Goal: Navigation & Orientation: Find specific page/section

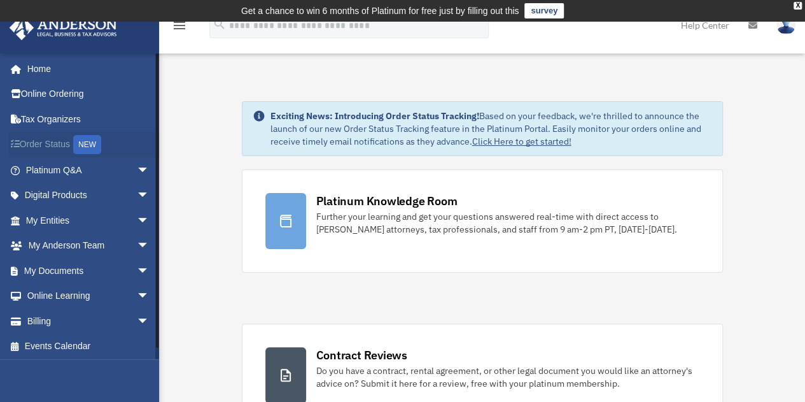
click at [76, 148] on link "Order Status NEW" at bounding box center [89, 145] width 160 height 26
click at [107, 169] on link "Platinum Q&A arrow_drop_down" at bounding box center [89, 169] width 160 height 25
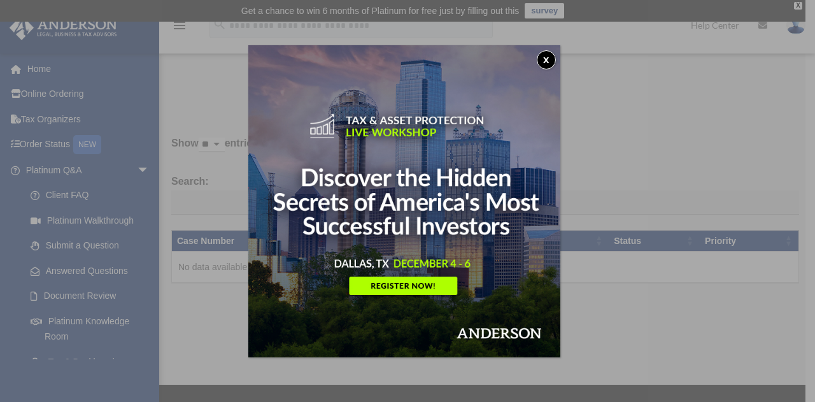
click at [550, 60] on button "x" at bounding box center [546, 59] width 19 height 19
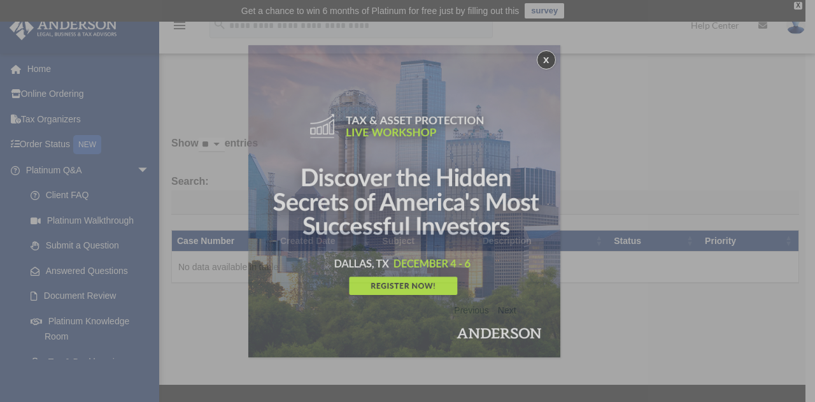
click at [550, 60] on button "x" at bounding box center [546, 59] width 19 height 19
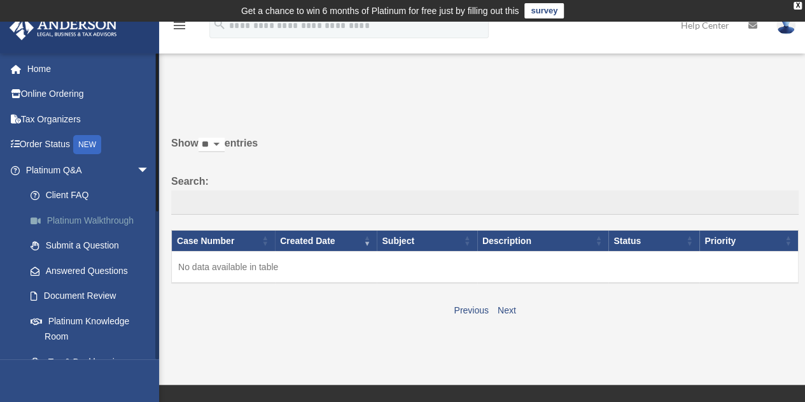
click at [81, 225] on link "Platinum Walkthrough" at bounding box center [93, 219] width 151 height 25
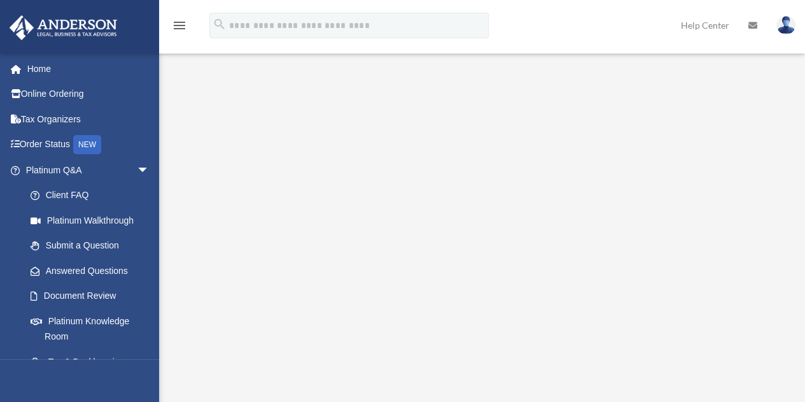
scroll to position [34, 0]
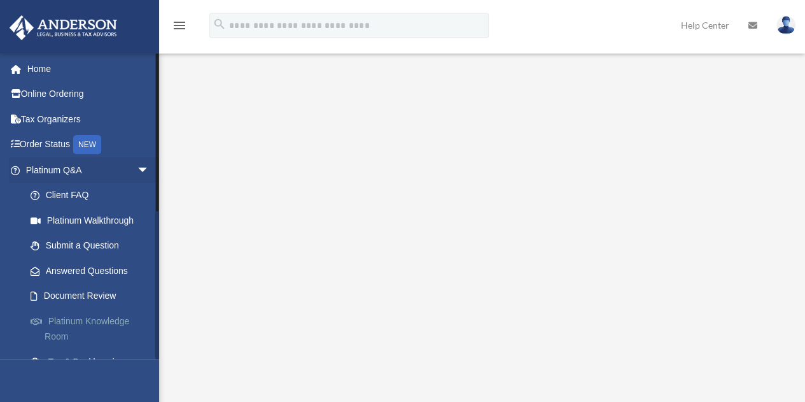
click at [57, 321] on link "Platinum Knowledge Room" at bounding box center [93, 328] width 151 height 41
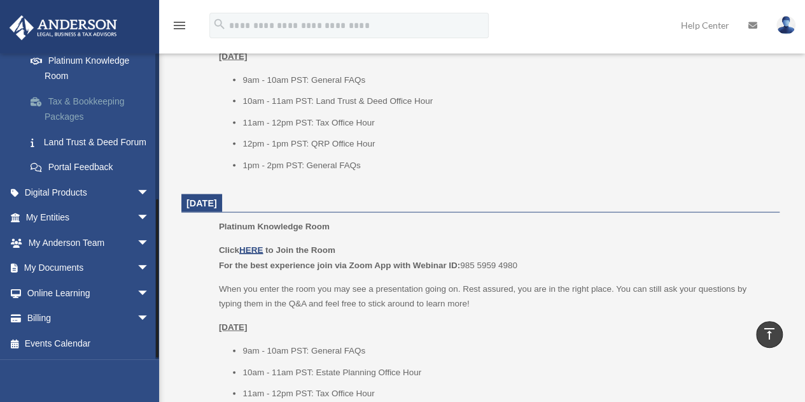
scroll to position [275, 0]
click at [137, 193] on span "arrow_drop_down" at bounding box center [149, 192] width 25 height 26
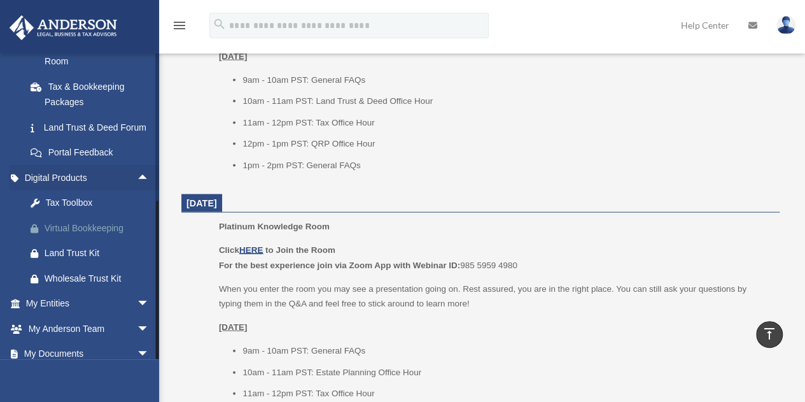
click at [68, 236] on div "Virtual Bookkeeping" at bounding box center [99, 228] width 108 height 16
click at [137, 317] on span "arrow_drop_down" at bounding box center [149, 304] width 25 height 26
click at [71, 341] on link "Overview" at bounding box center [93, 328] width 151 height 25
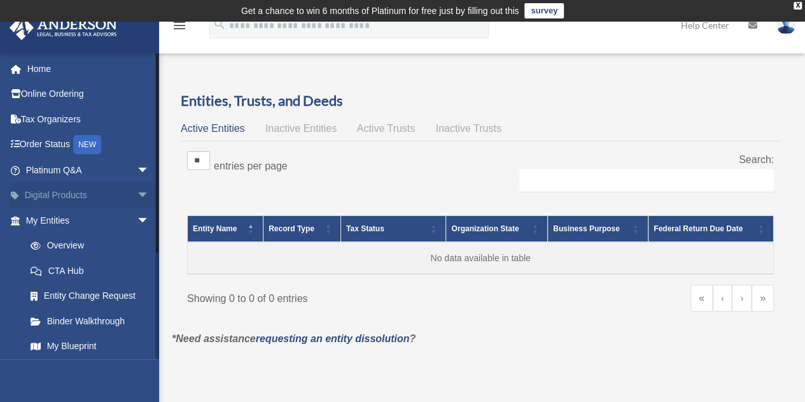
click at [137, 190] on span "arrow_drop_down" at bounding box center [149, 196] width 25 height 26
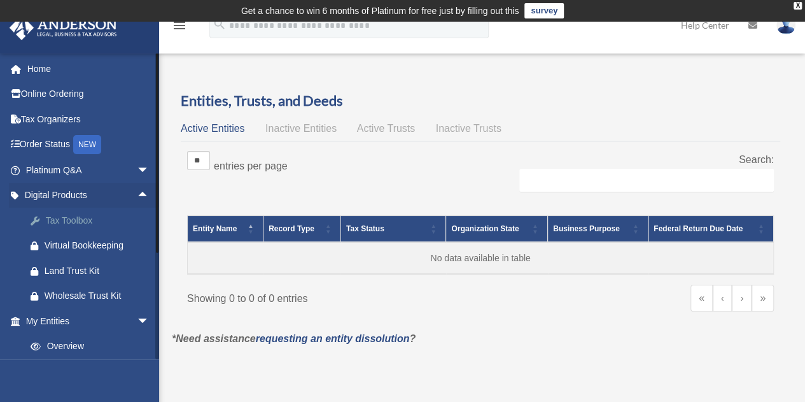
click at [88, 216] on div "Tax Toolbox" at bounding box center [99, 221] width 108 height 16
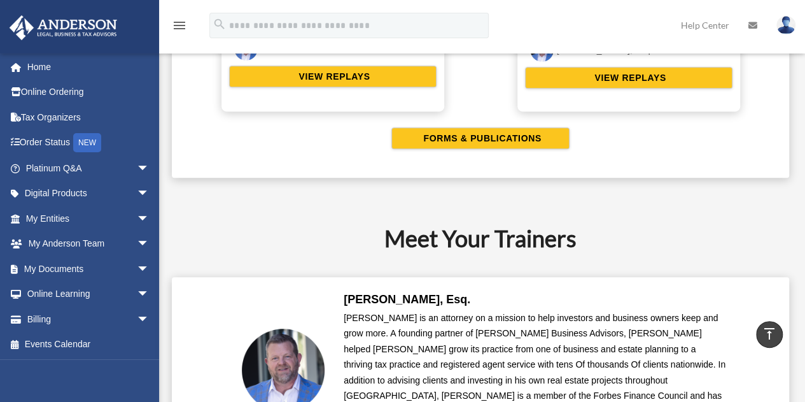
scroll to position [2720, 0]
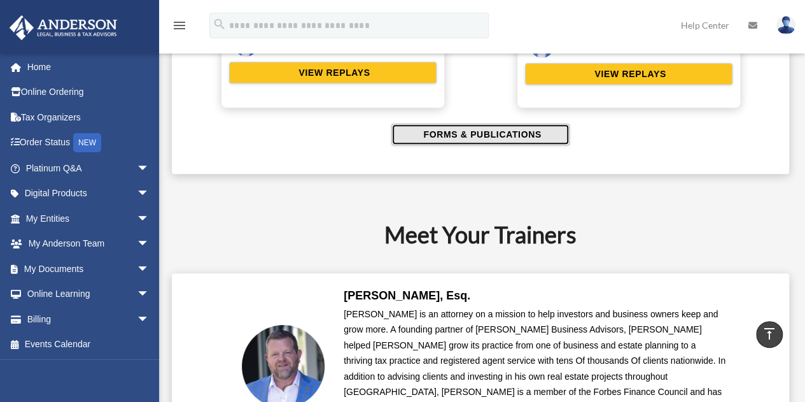
click at [453, 128] on span "FORMS & PUBLICATIONS" at bounding box center [480, 134] width 122 height 13
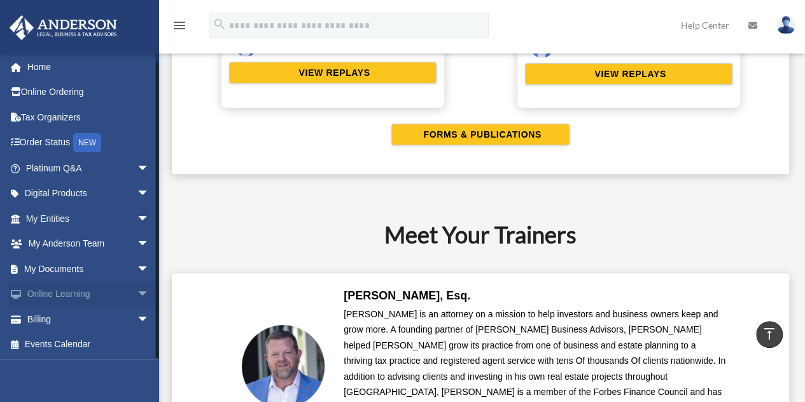
click at [137, 291] on span "arrow_drop_down" at bounding box center [149, 294] width 25 height 26
click at [79, 318] on link "Courses" at bounding box center [93, 318] width 151 height 25
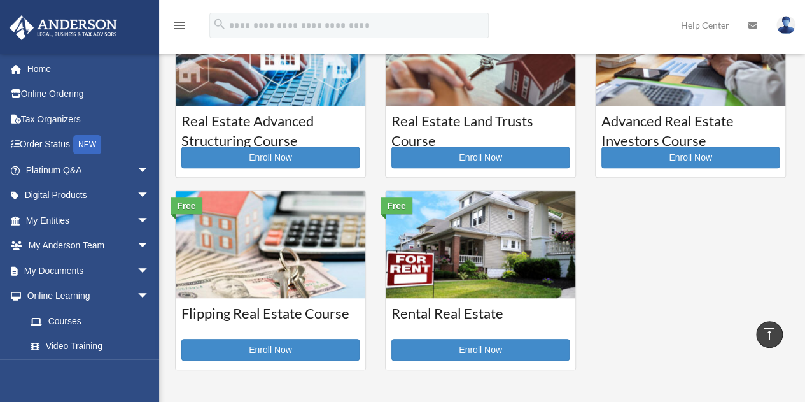
scroll to position [287, 0]
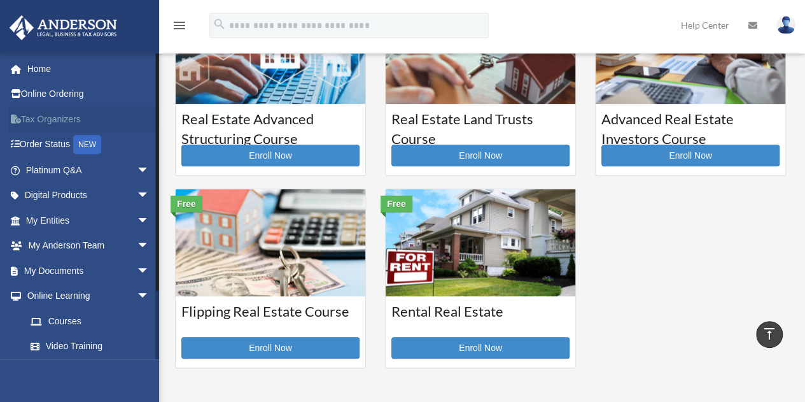
click at [41, 118] on link "Tax Organizers" at bounding box center [89, 118] width 160 height 25
